Goal: Transaction & Acquisition: Purchase product/service

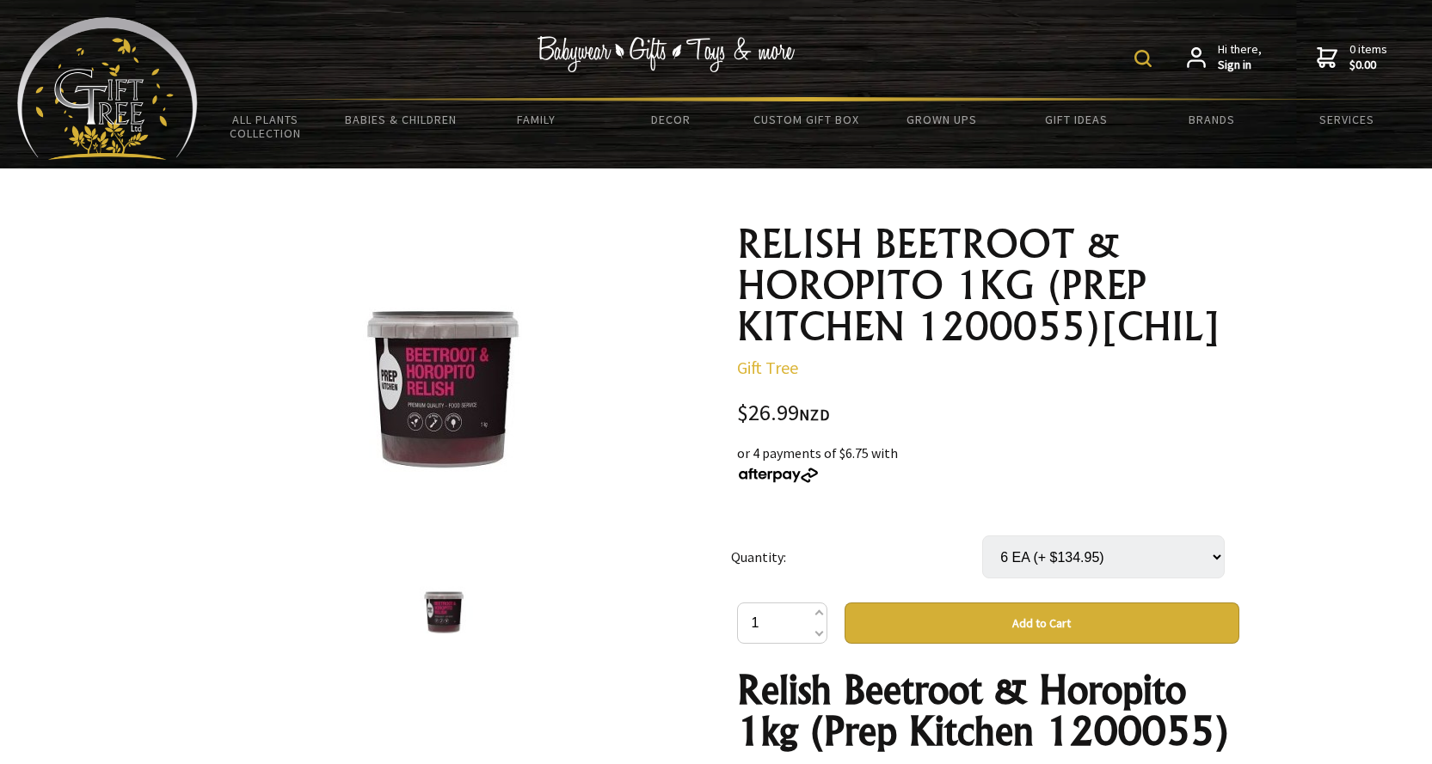
select select "6 EA"
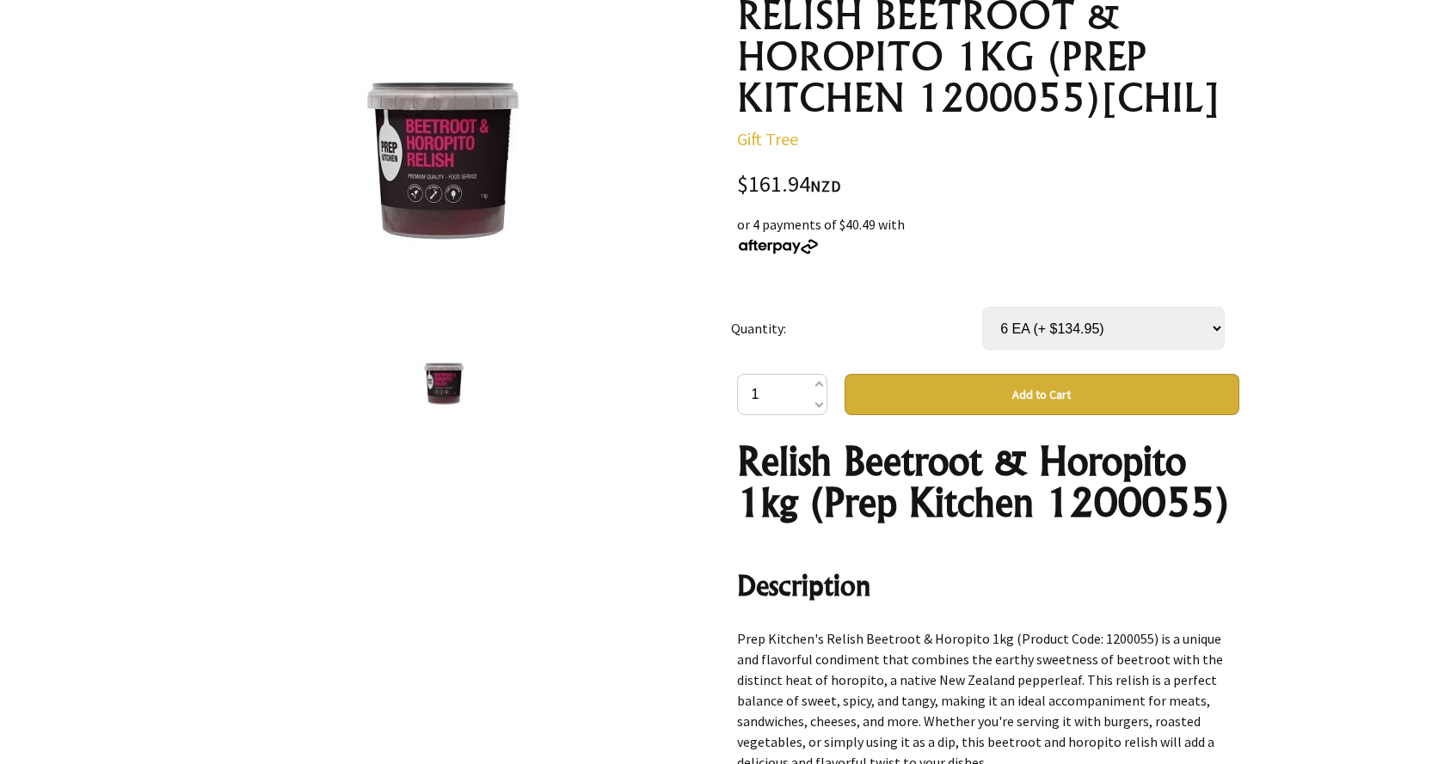
scroll to position [258, 0]
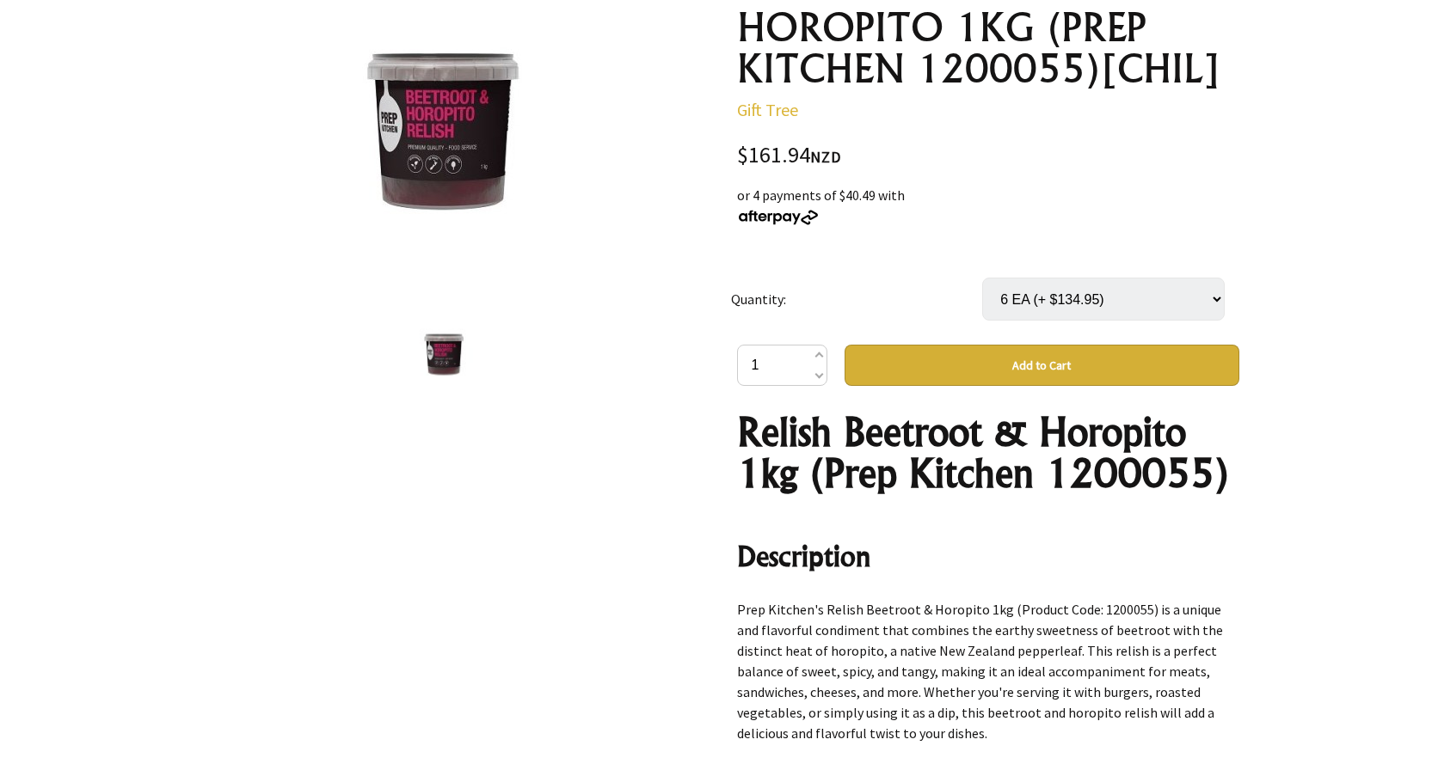
click at [999, 377] on button "Add to Cart" at bounding box center [1041, 365] width 395 height 41
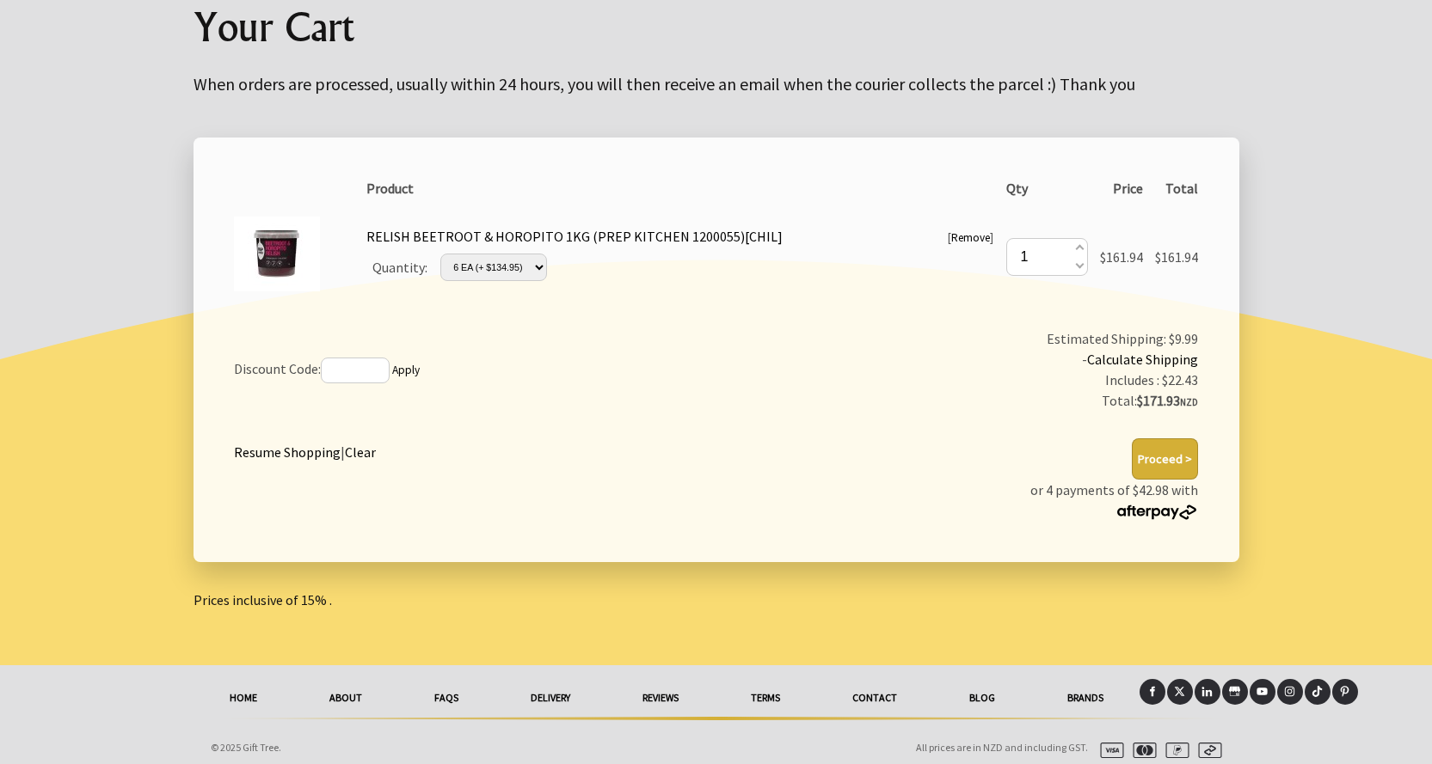
scroll to position [217, 0]
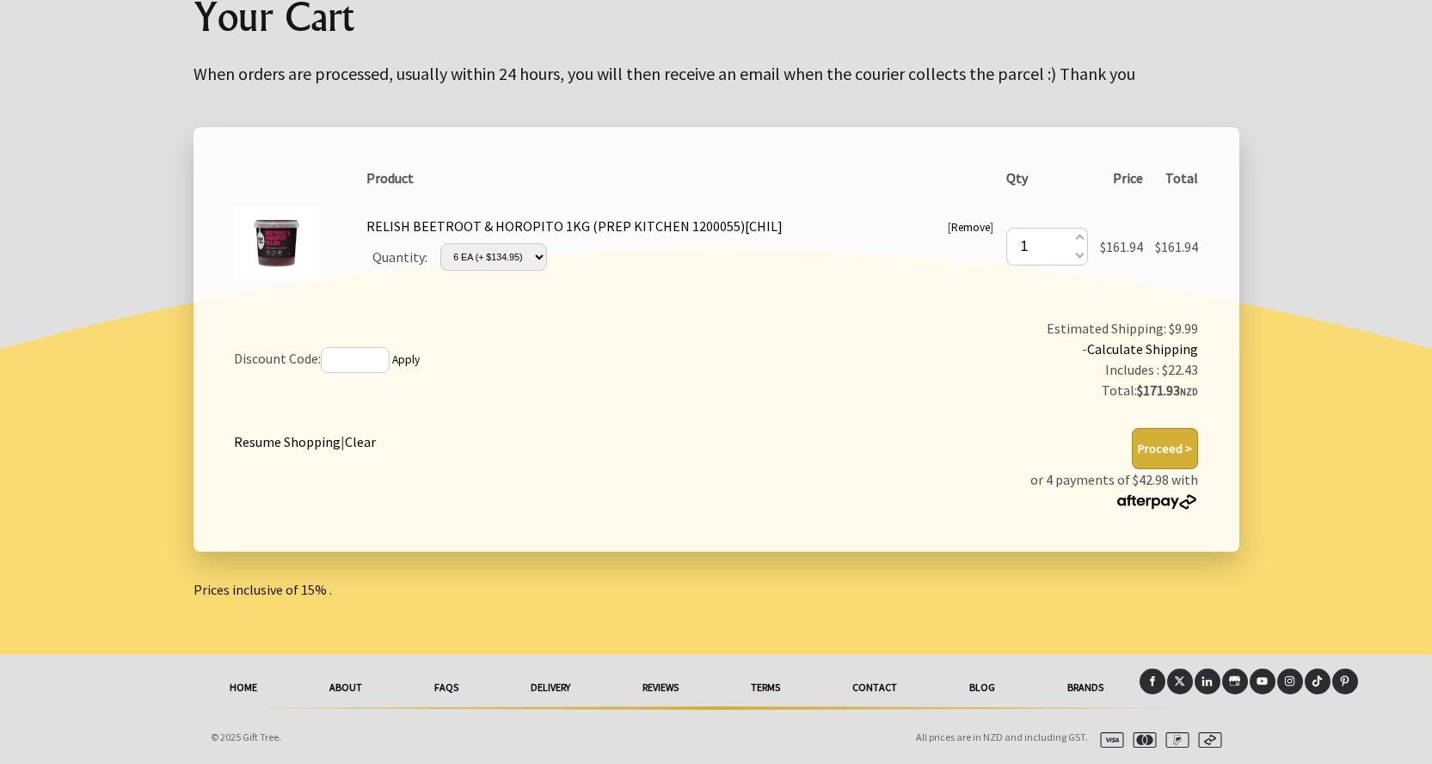
click at [1142, 458] on button "Proceed >" at bounding box center [1165, 448] width 66 height 41
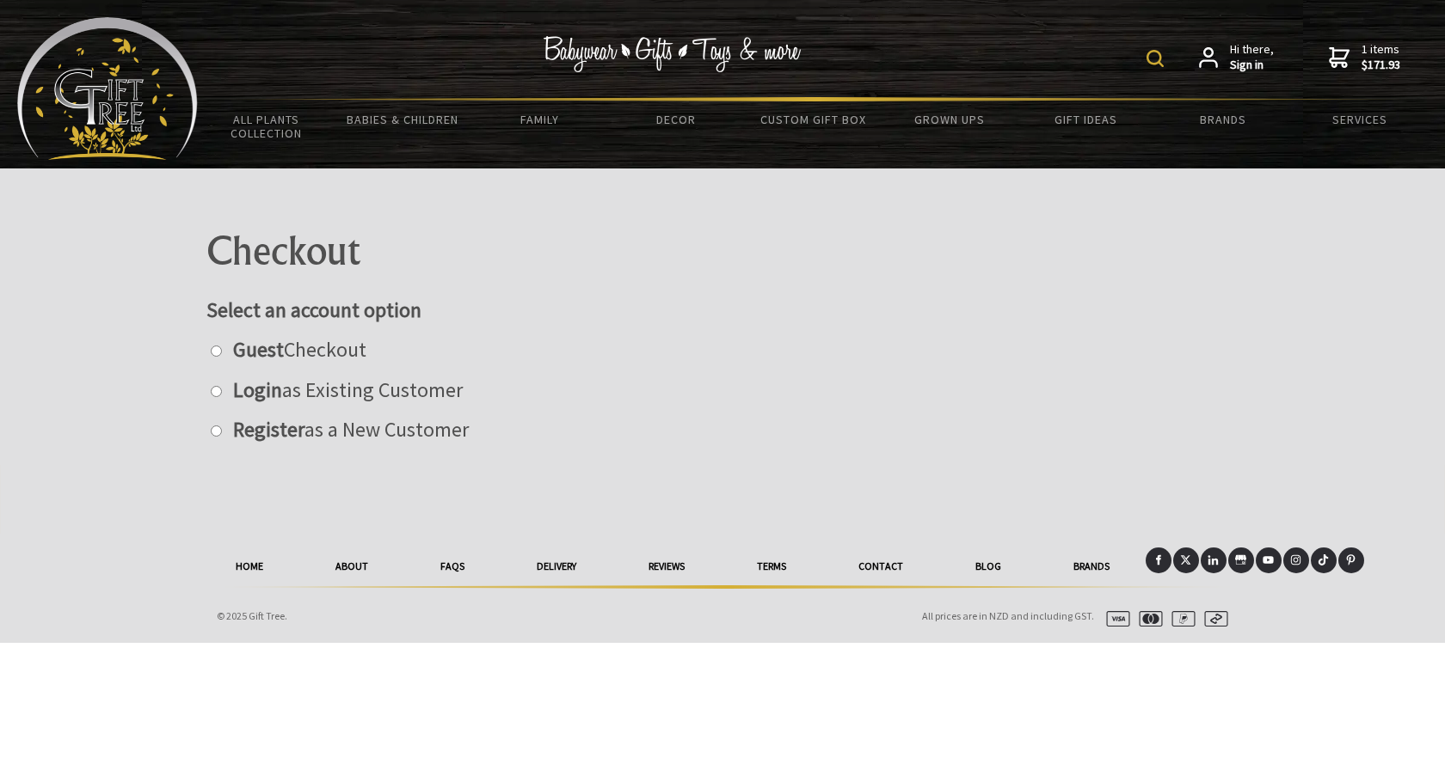
click at [356, 352] on label "Guest Checkout" at bounding box center [295, 349] width 142 height 27
click at [222, 352] on input "radio" at bounding box center [216, 351] width 11 height 11
radio input "true"
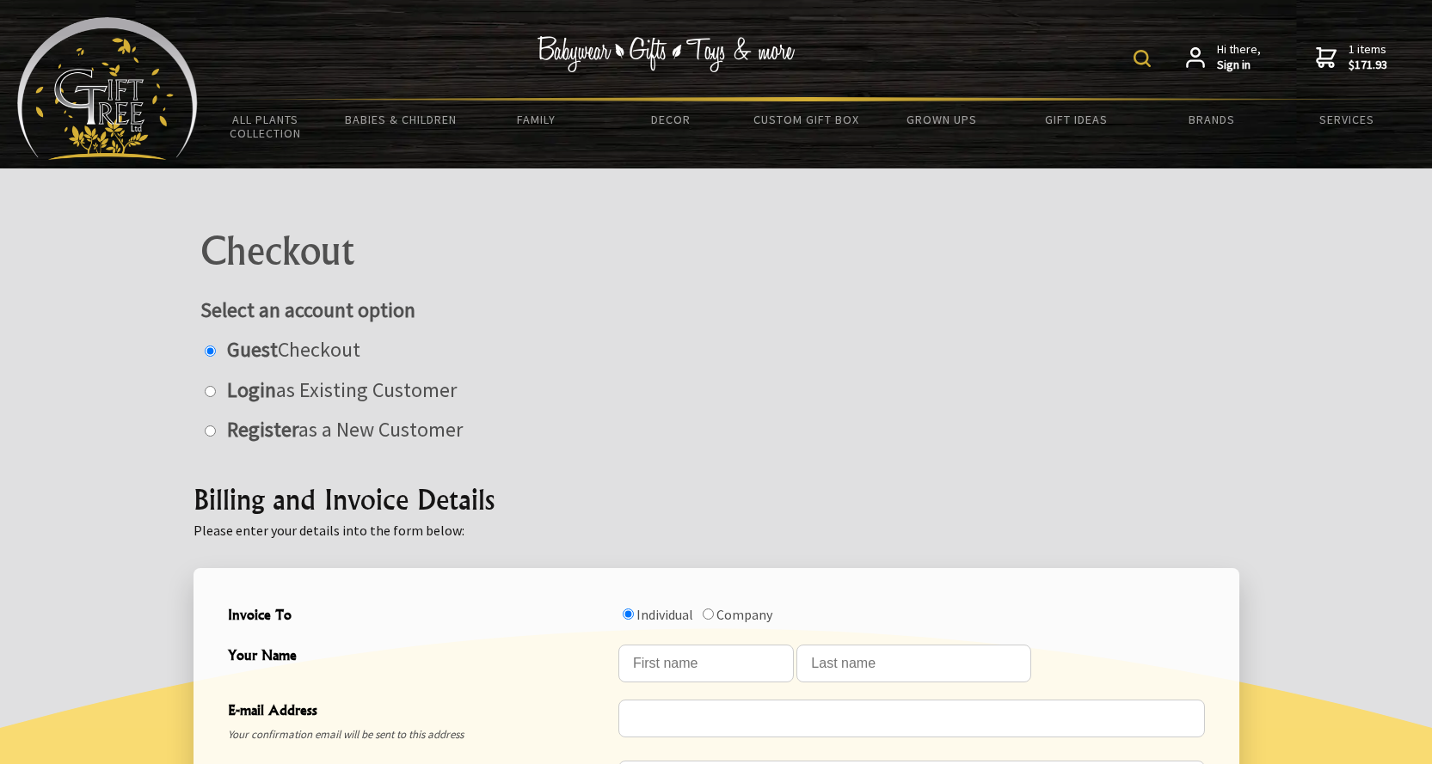
scroll to position [344, 0]
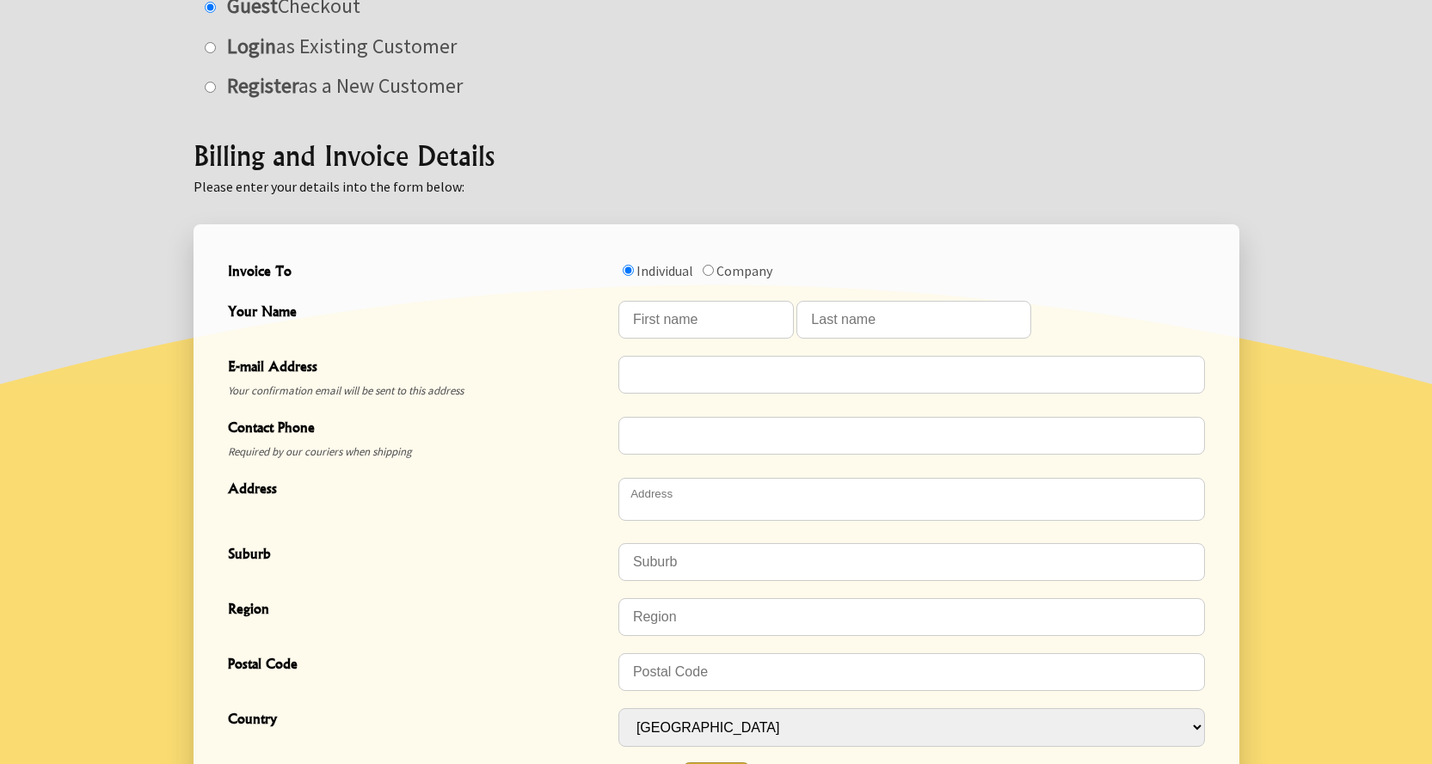
click at [708, 272] on input "Invoice To" at bounding box center [708, 270] width 11 height 11
radio input "true"
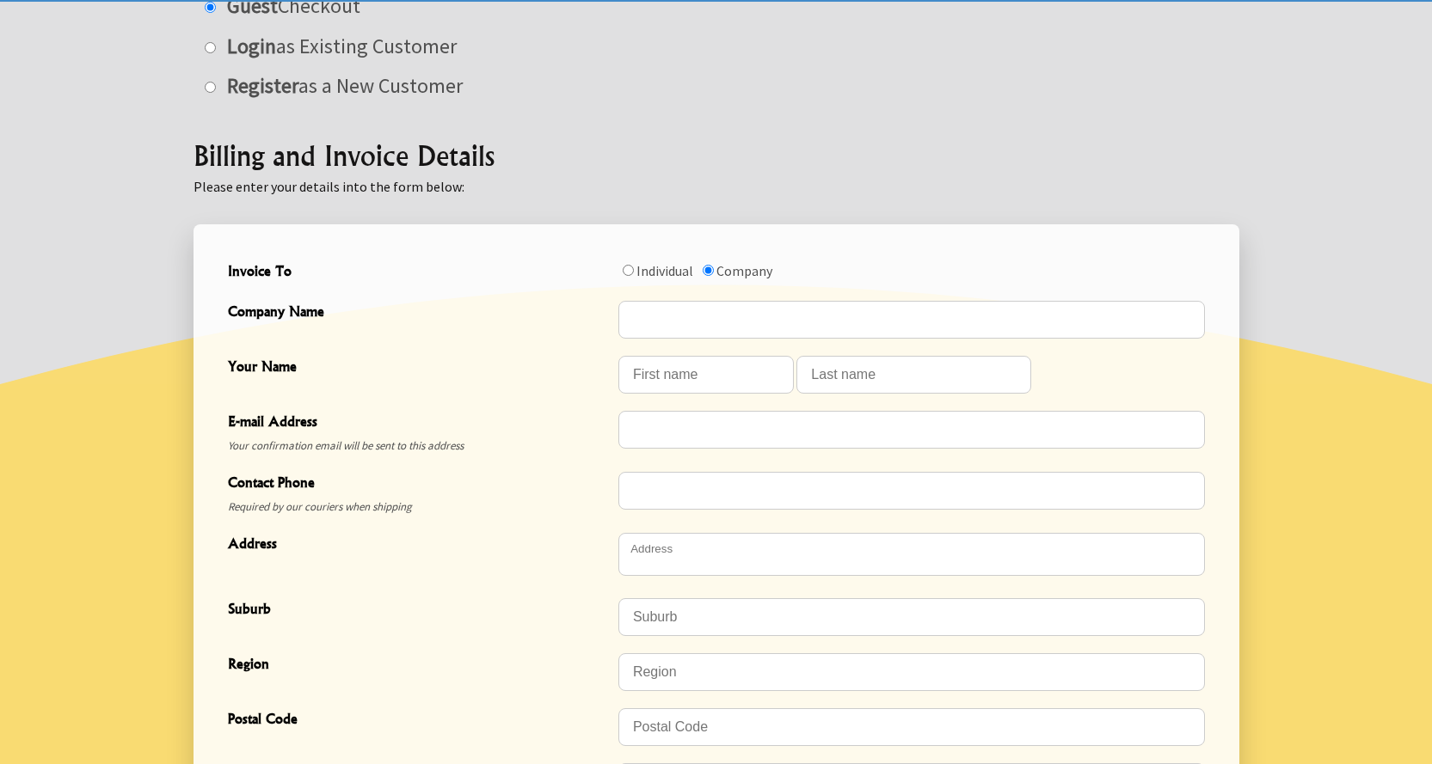
click at [663, 345] on div "Company Name" at bounding box center [716, 319] width 991 height 55
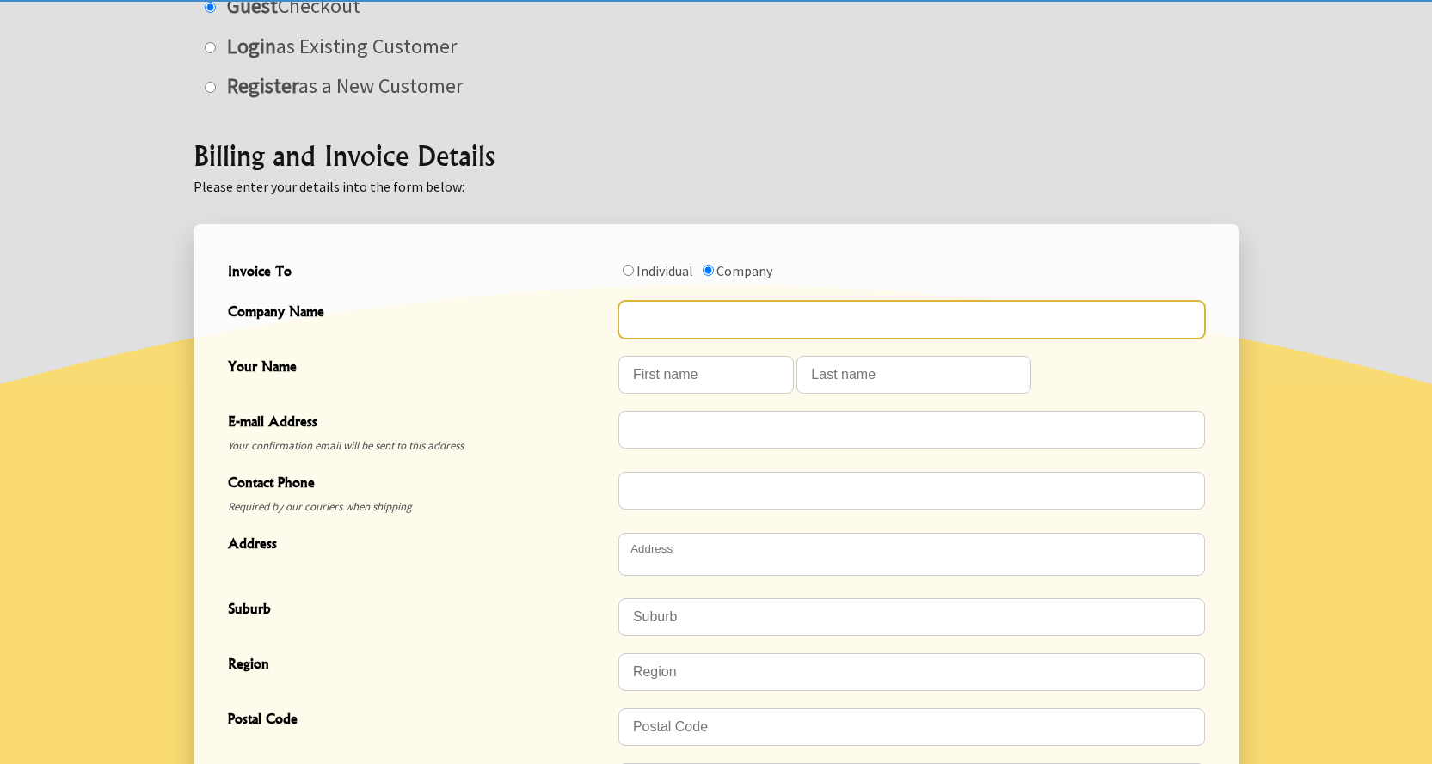
click at [677, 316] on input "Company Name" at bounding box center [911, 320] width 586 height 38
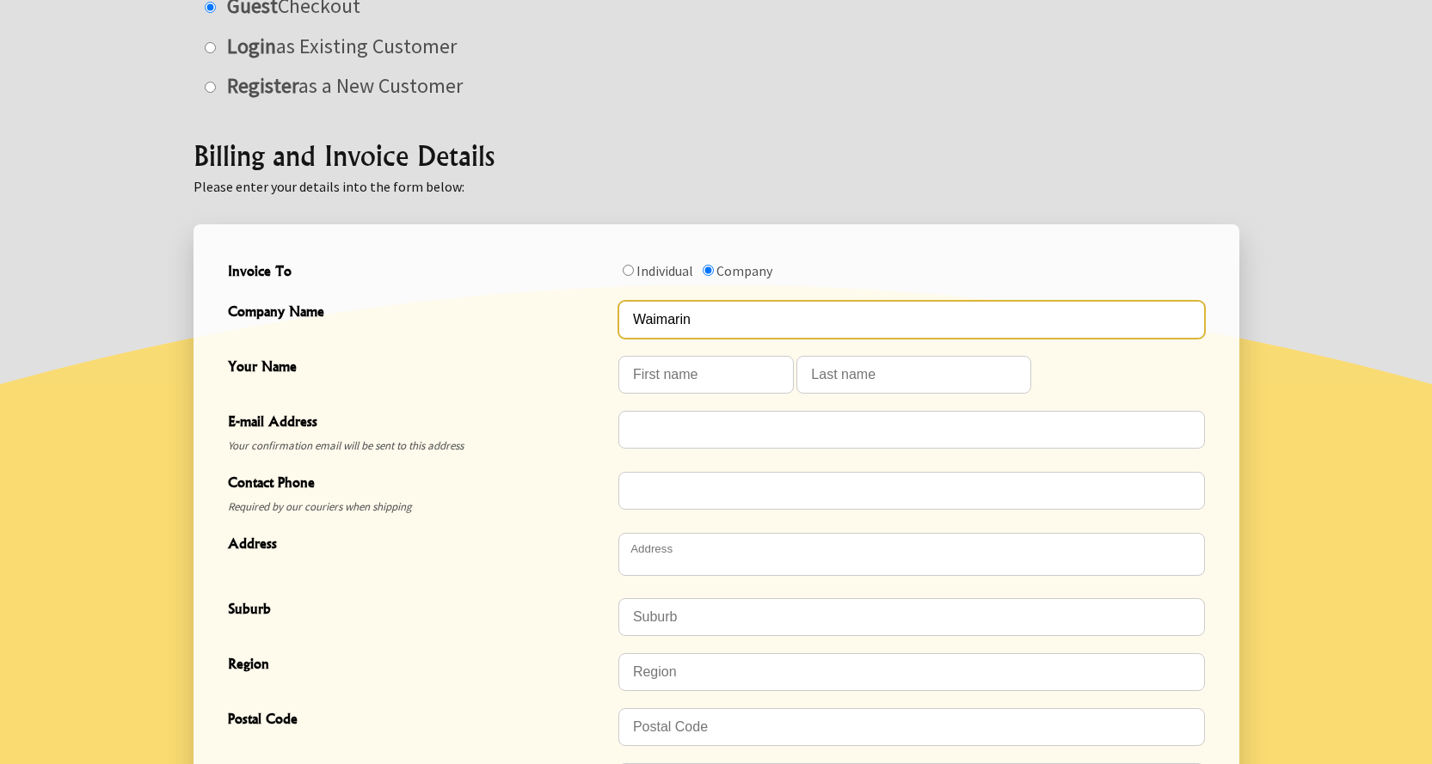
click at [770, 337] on input "Waimarin" at bounding box center [911, 320] width 586 height 38
type input "Waimarino"
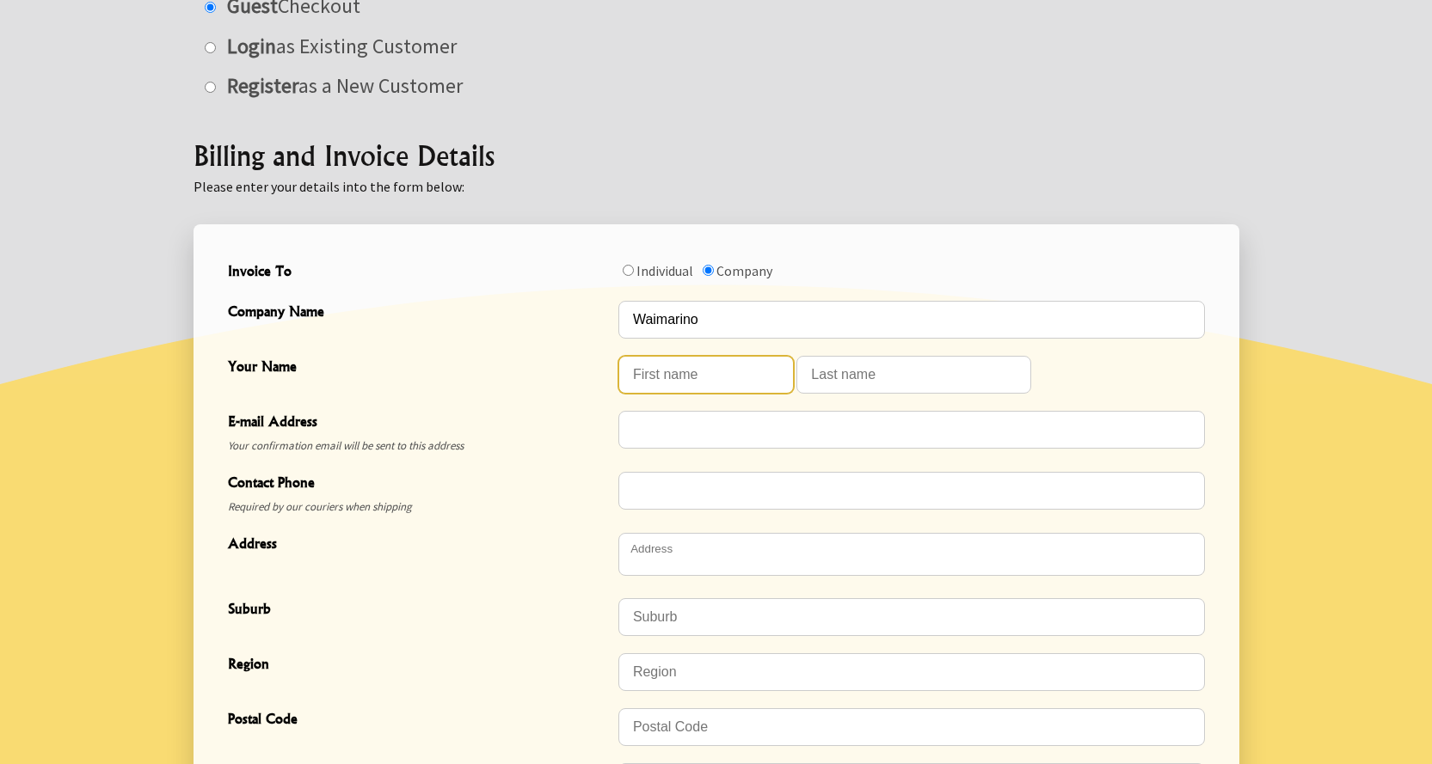
click at [737, 376] on input "Your Name" at bounding box center [705, 375] width 175 height 38
type input "[PERSON_NAME]"
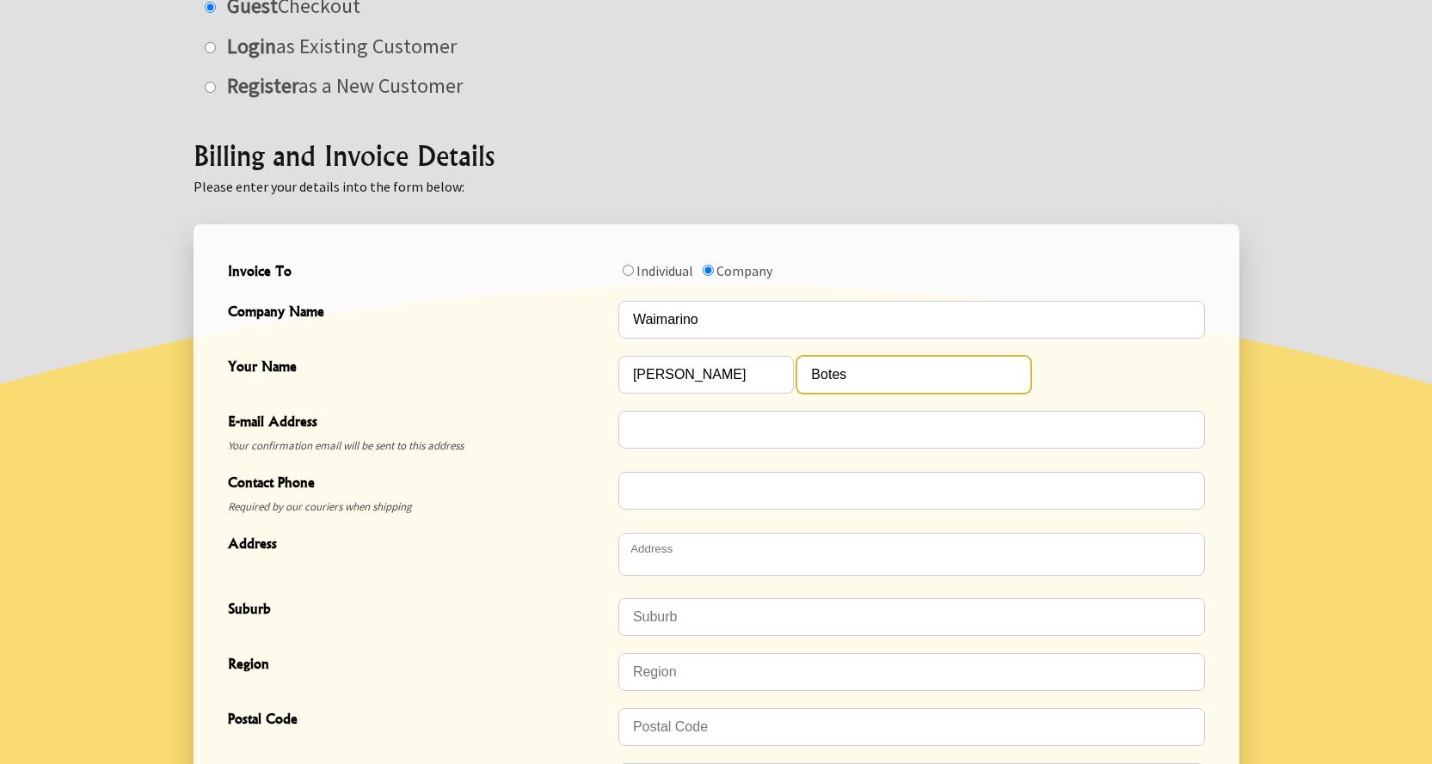
type input "Botes"
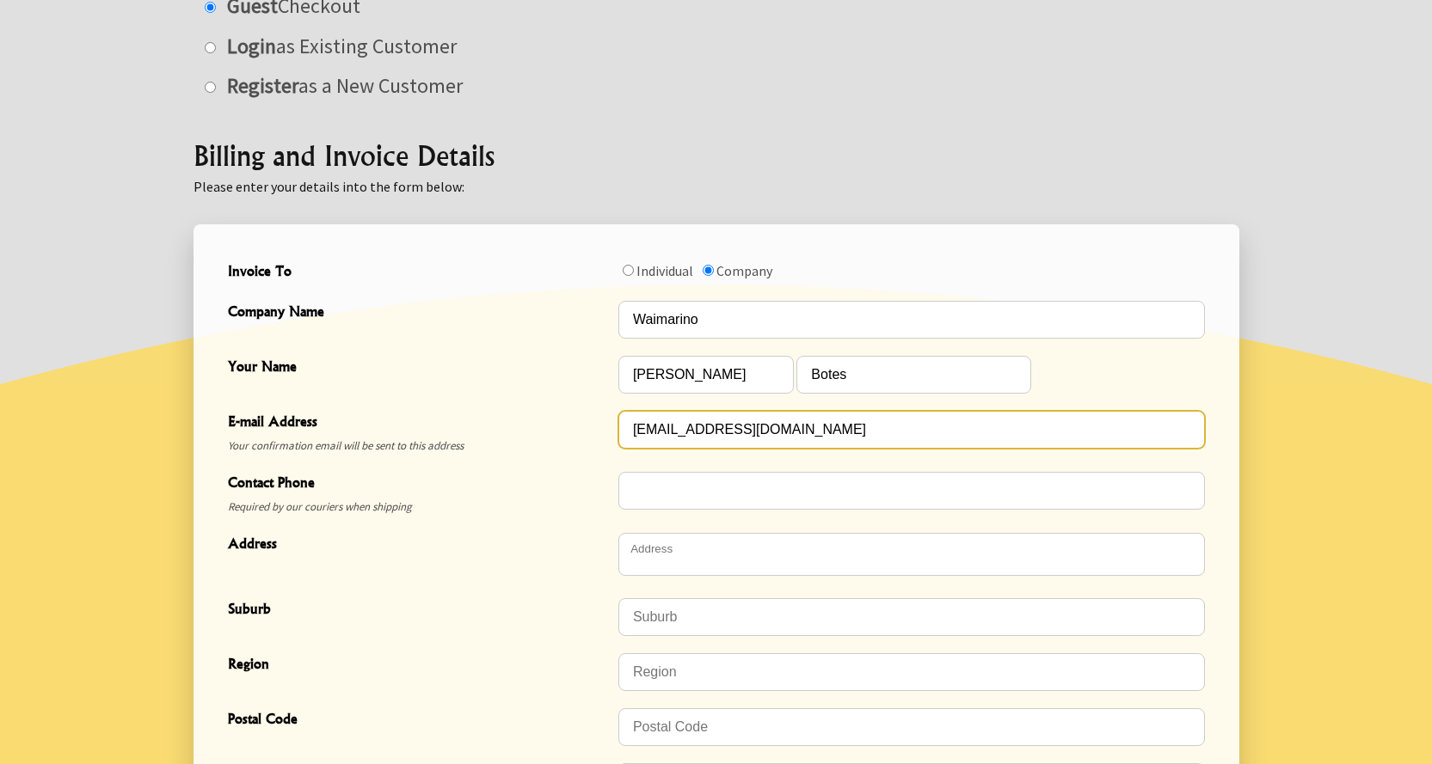
type input "info@waimarino.com"
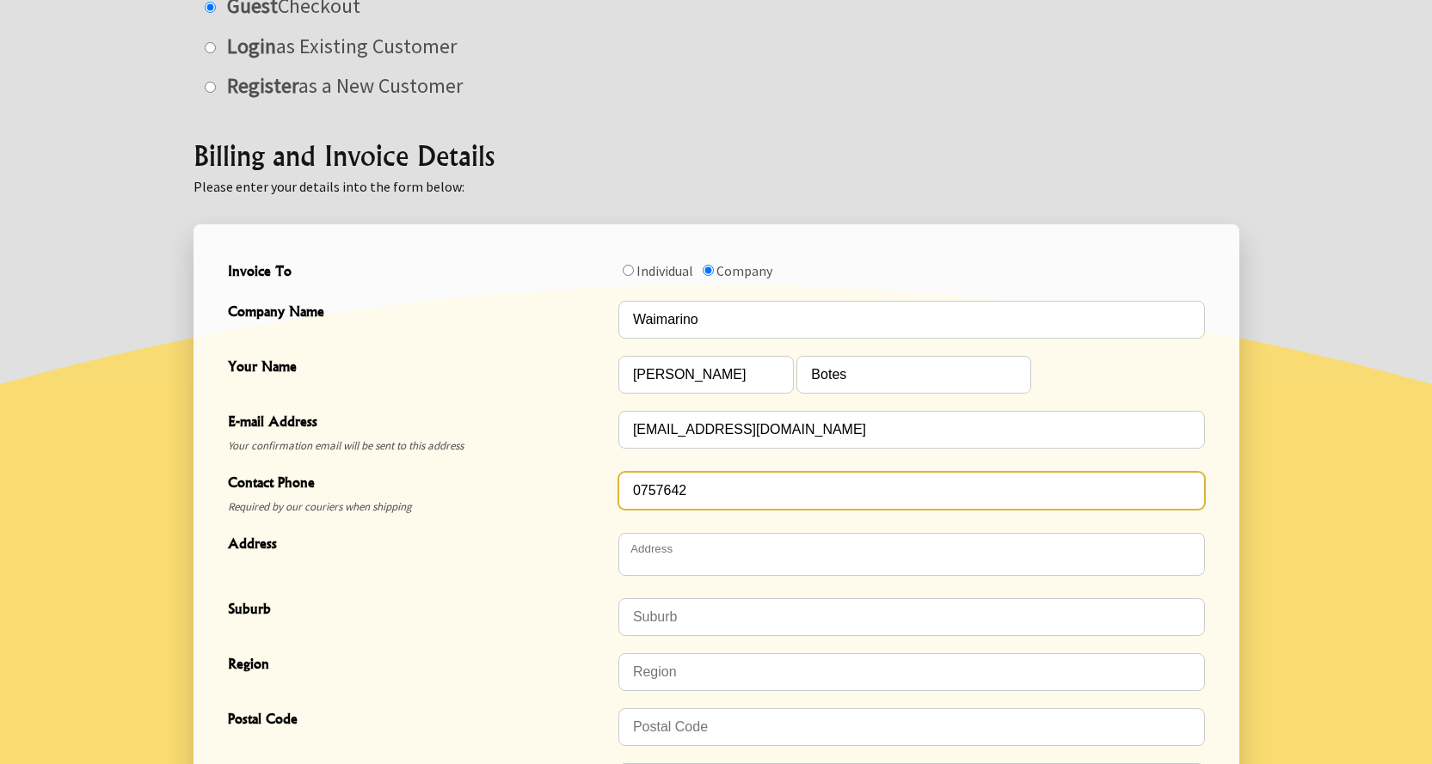
type input "0757642"
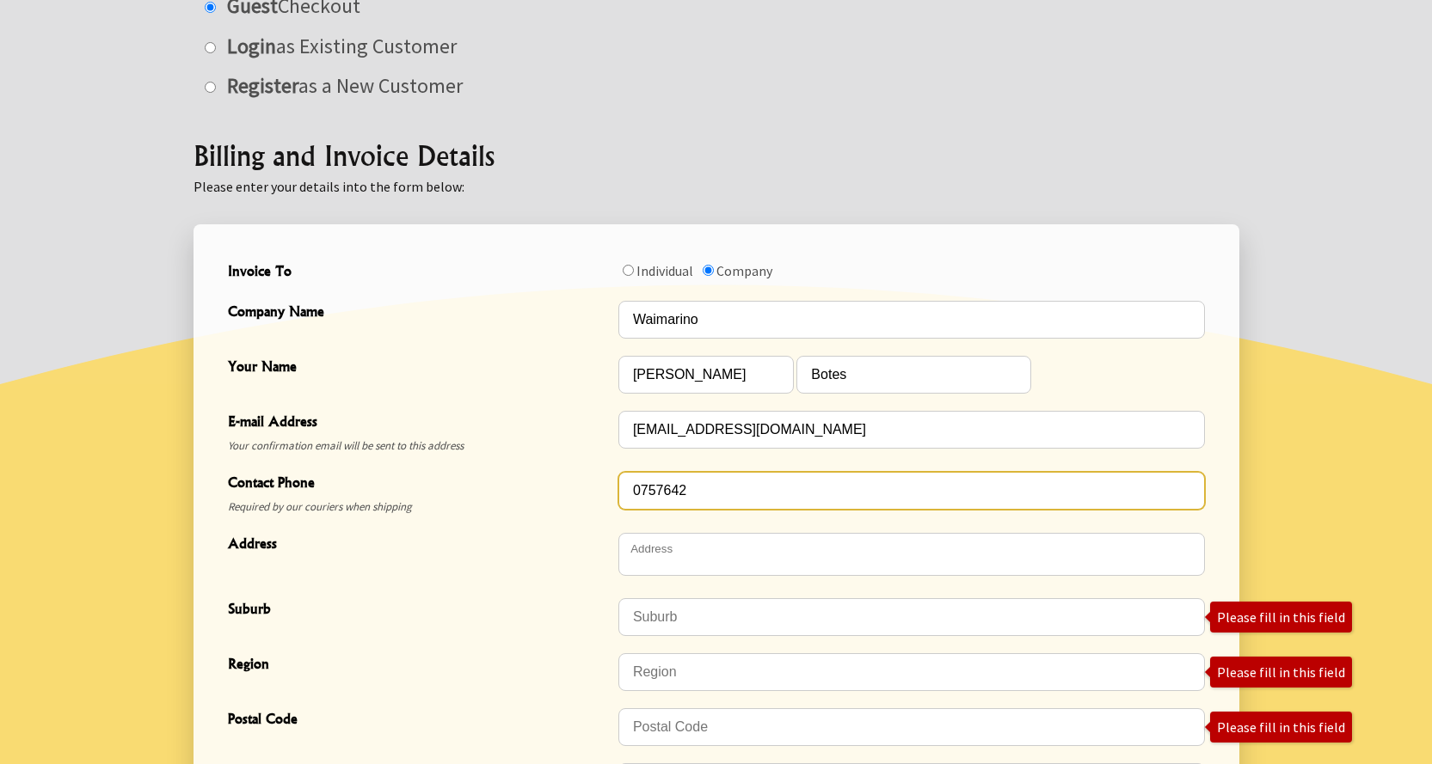
click at [691, 486] on input "0757642" at bounding box center [911, 491] width 586 height 38
type input "075764233"
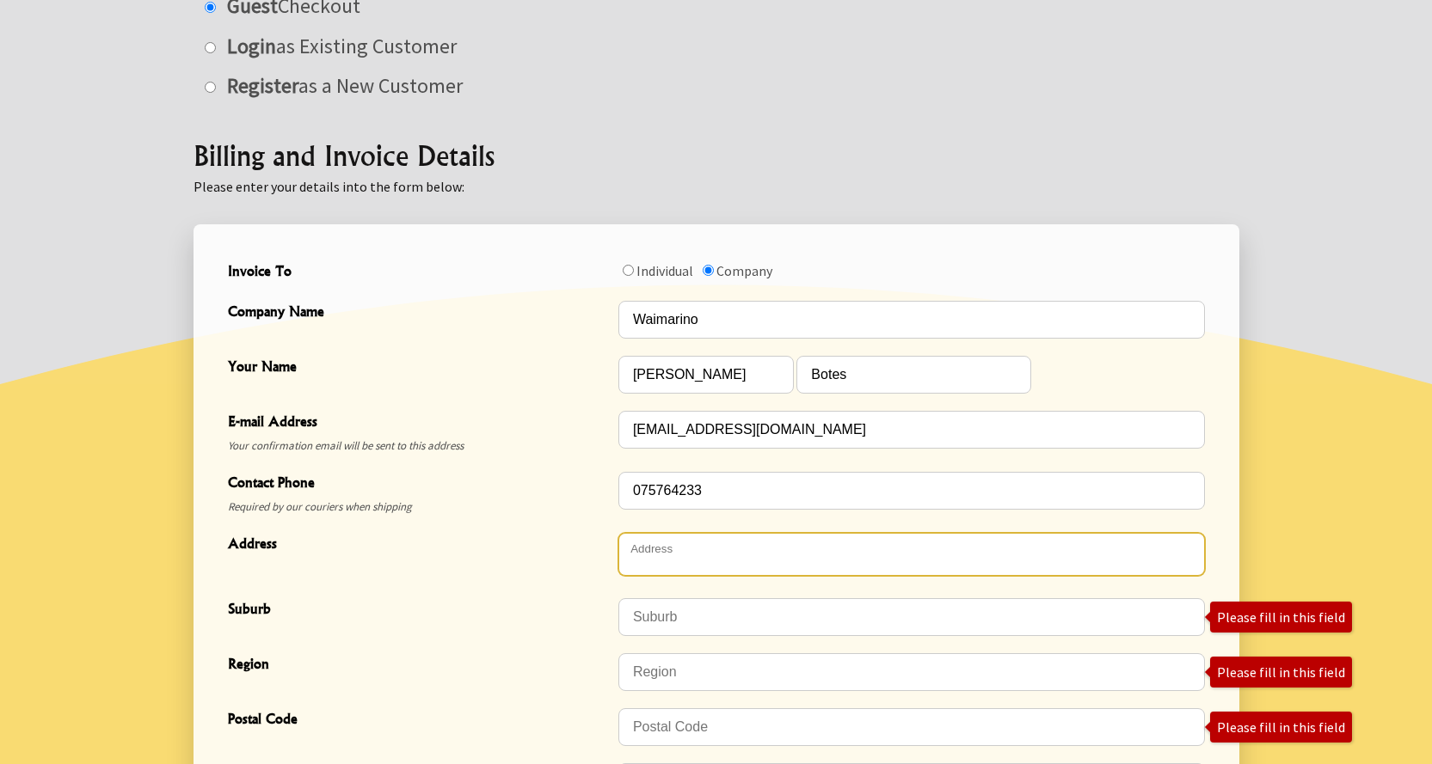
click at [689, 541] on textarea "Address" at bounding box center [911, 554] width 586 height 43
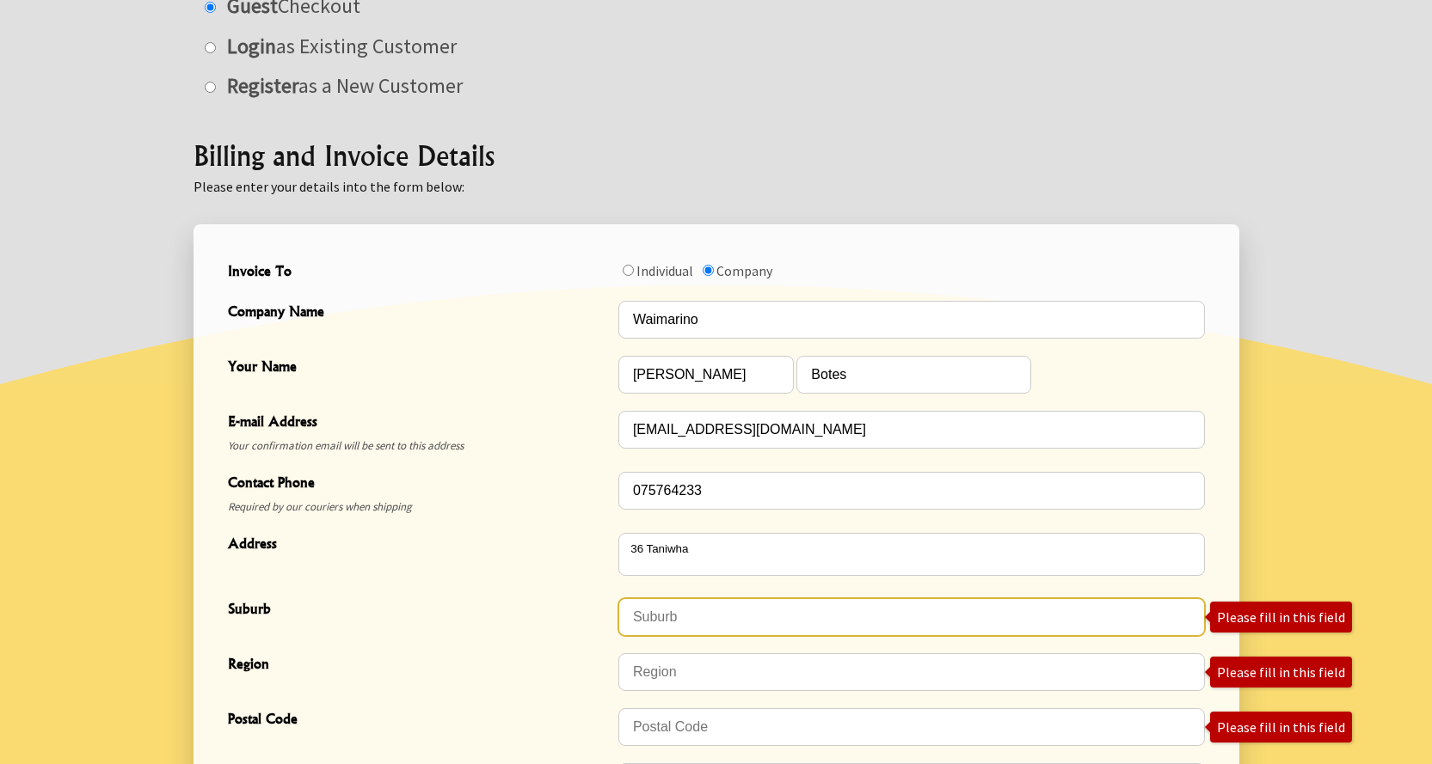
type textarea "[STREET_ADDRESS]"
type input "[GEOGRAPHIC_DATA]"
type input "3176"
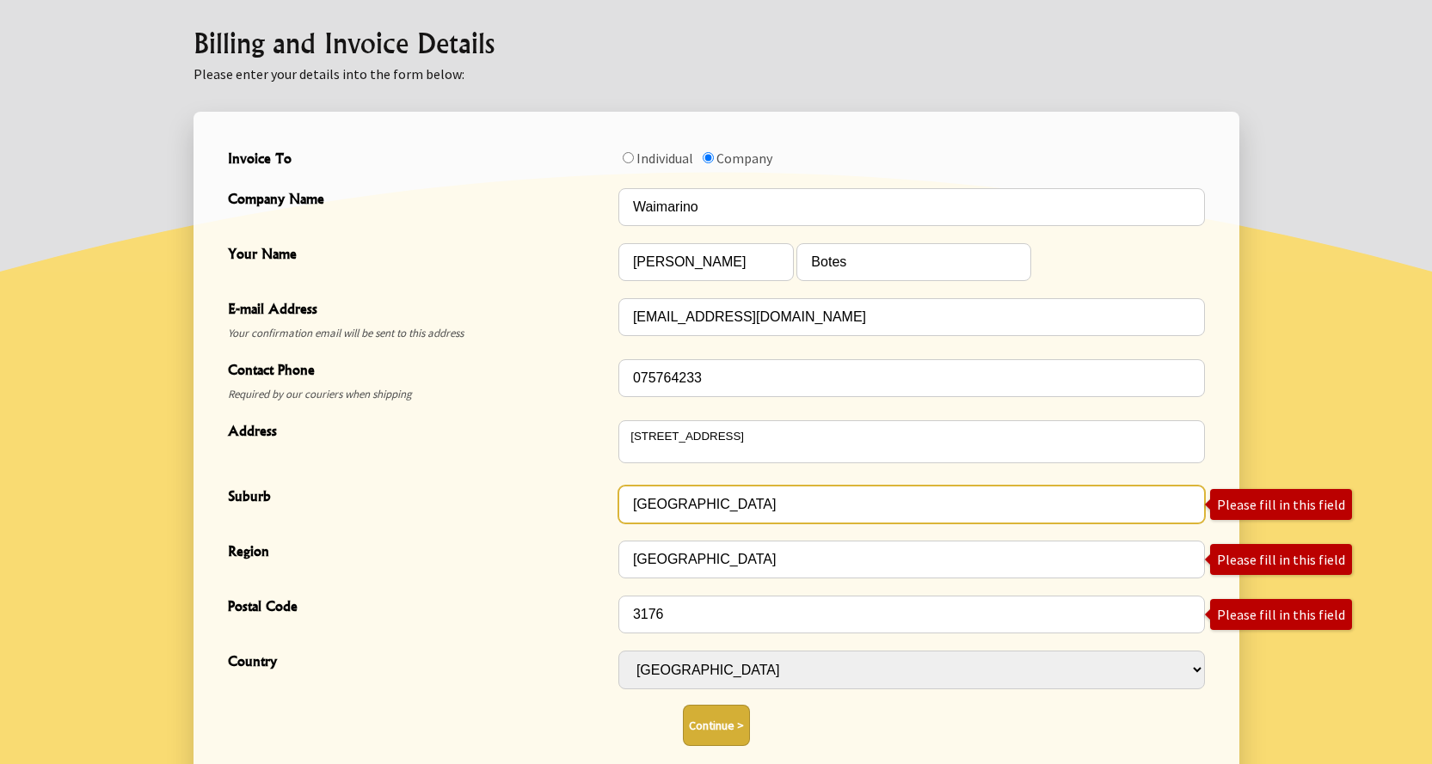
scroll to position [602, 0]
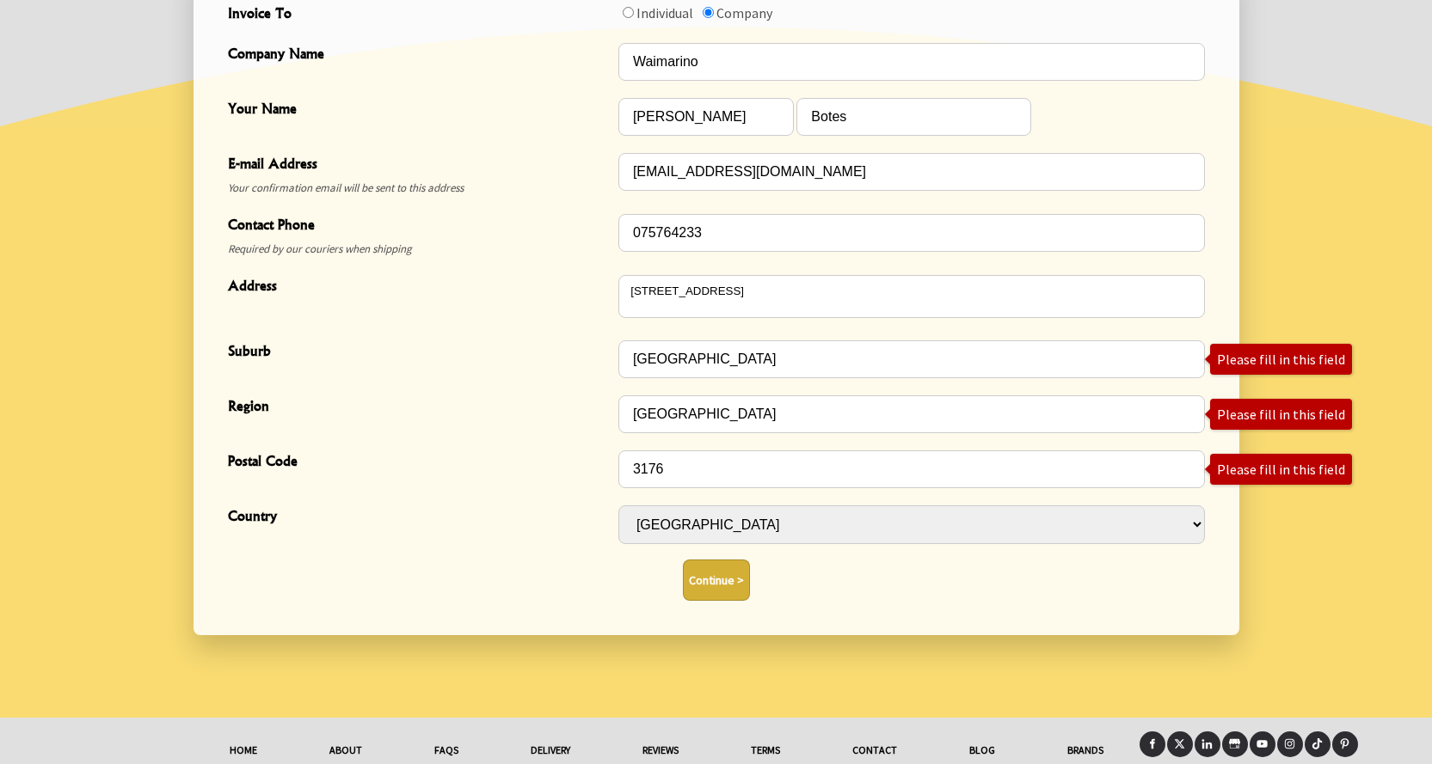
click at [696, 588] on button "Continue >" at bounding box center [716, 580] width 67 height 41
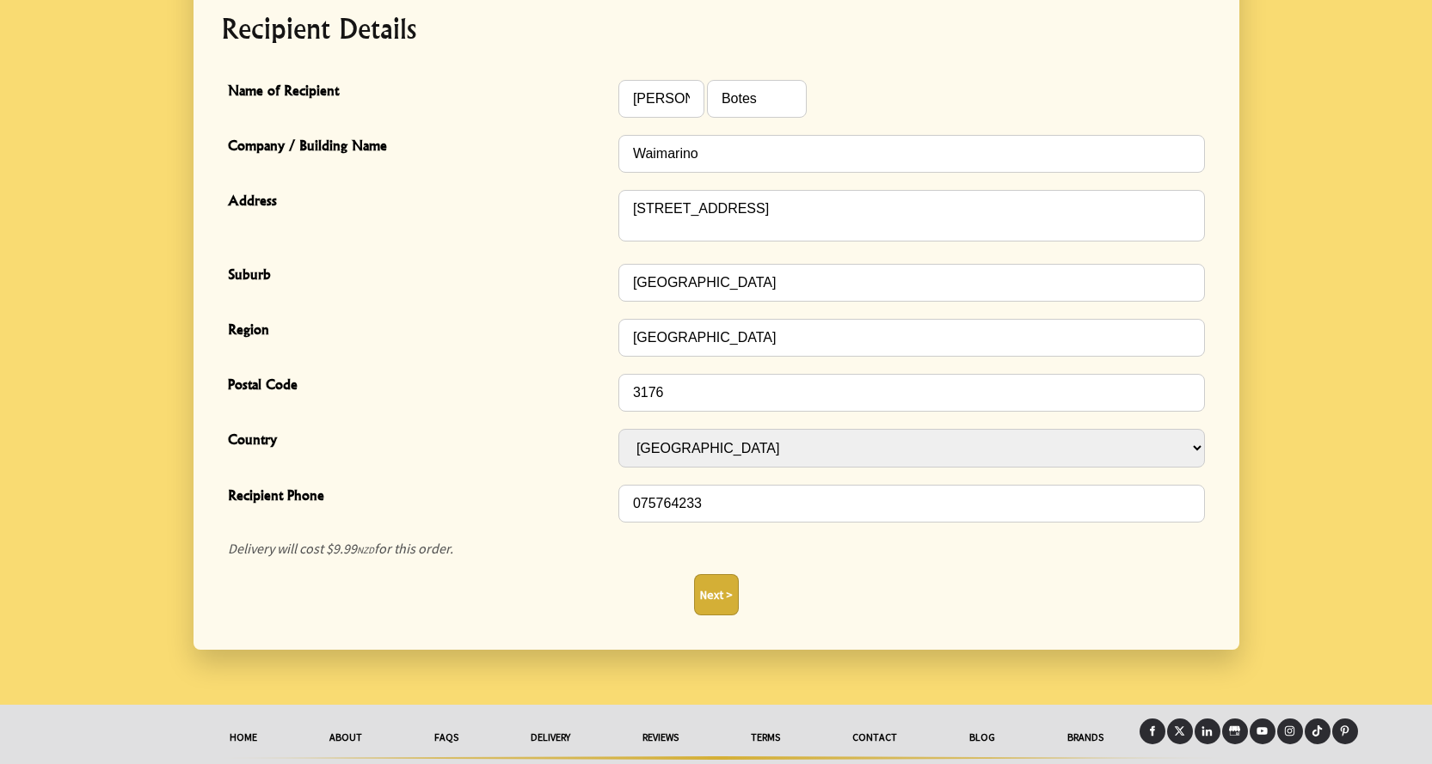
scroll to position [516, 0]
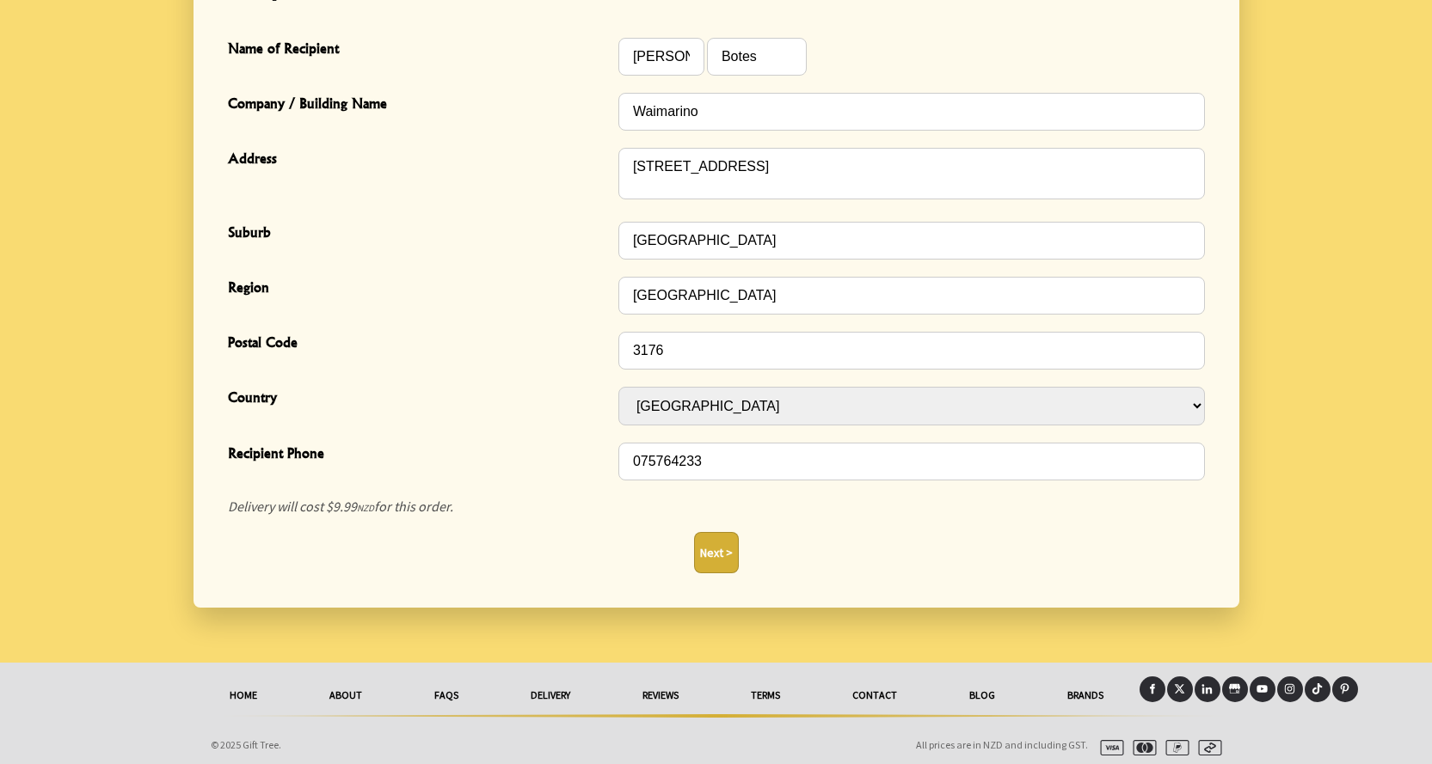
click at [709, 549] on button "Next >" at bounding box center [716, 552] width 45 height 41
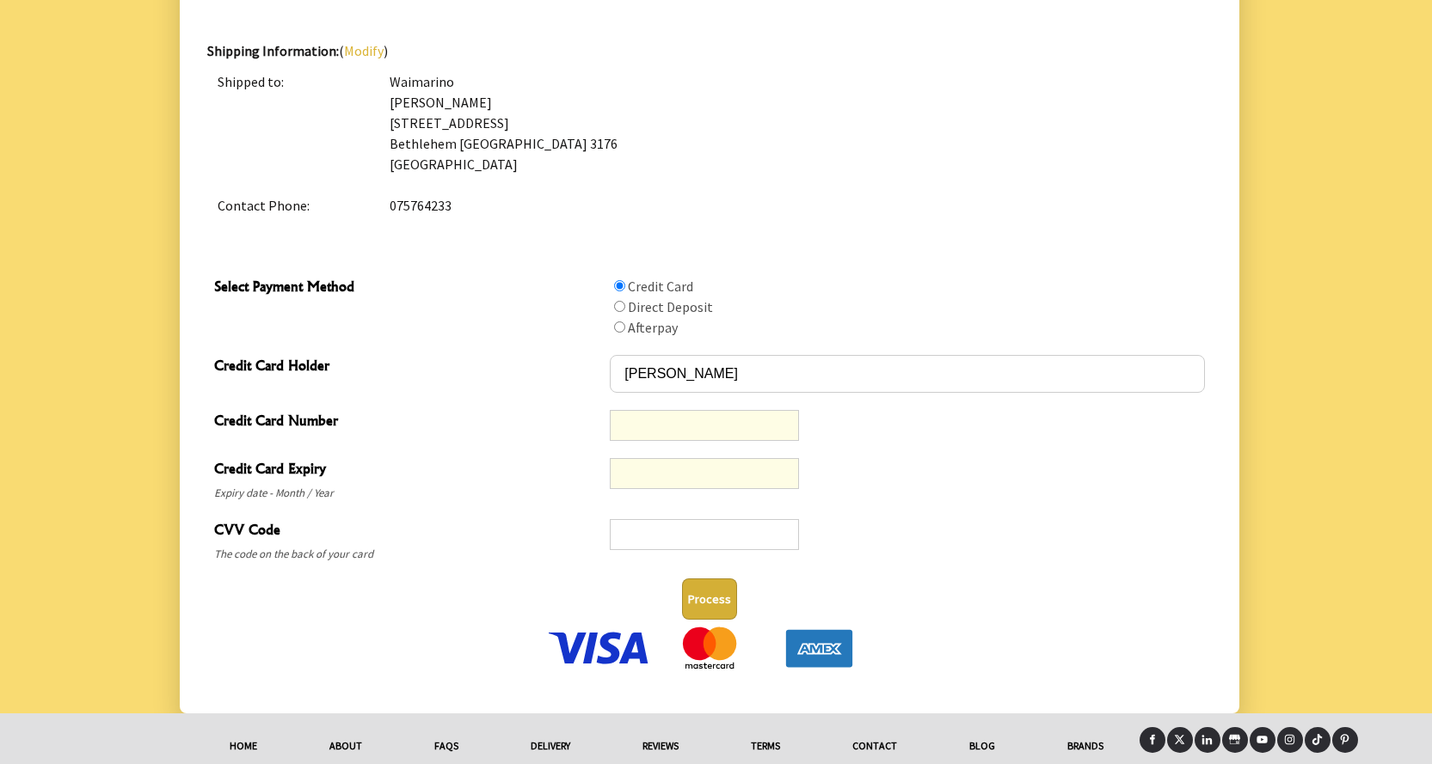
scroll to position [832, 0]
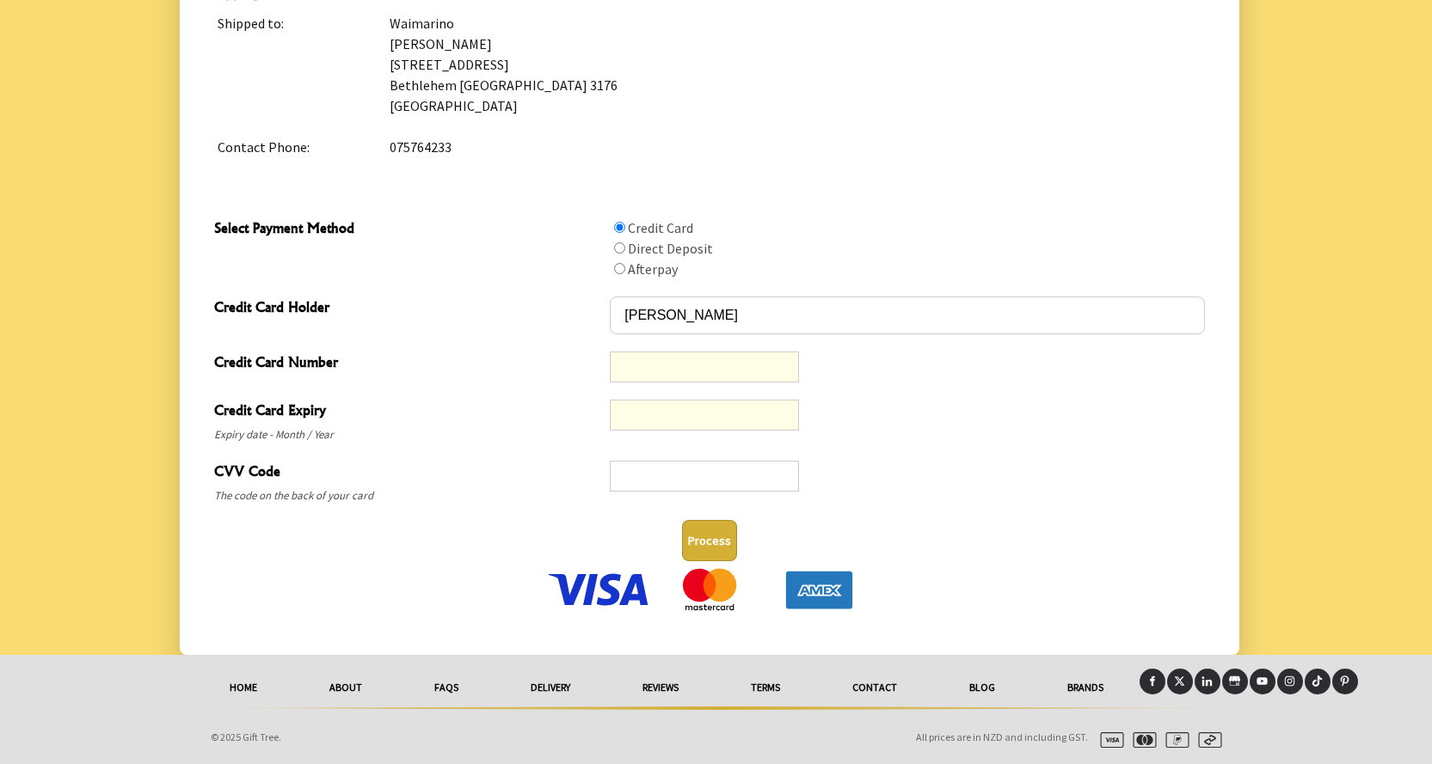
click at [721, 541] on button "Process" at bounding box center [709, 540] width 55 height 41
